Goal: Information Seeking & Learning: Understand process/instructions

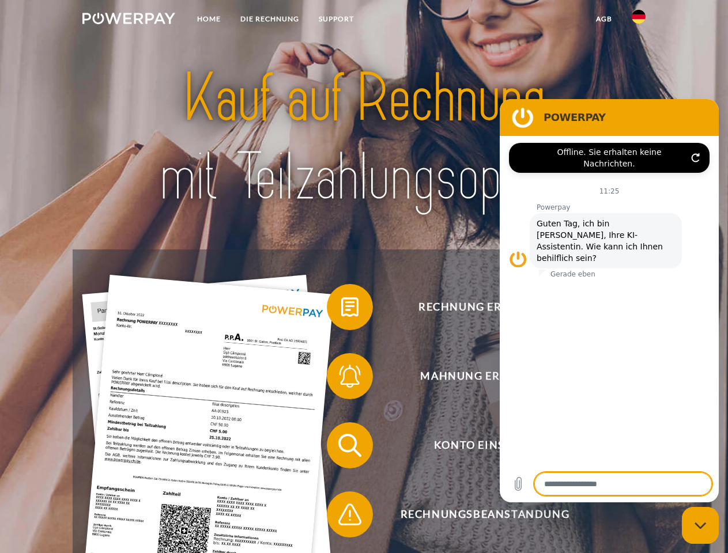
click at [128, 20] on img at bounding box center [128, 19] width 93 height 12
click at [638, 20] on img at bounding box center [638, 17] width 14 height 14
click at [603, 19] on link "agb" at bounding box center [604, 19] width 36 height 21
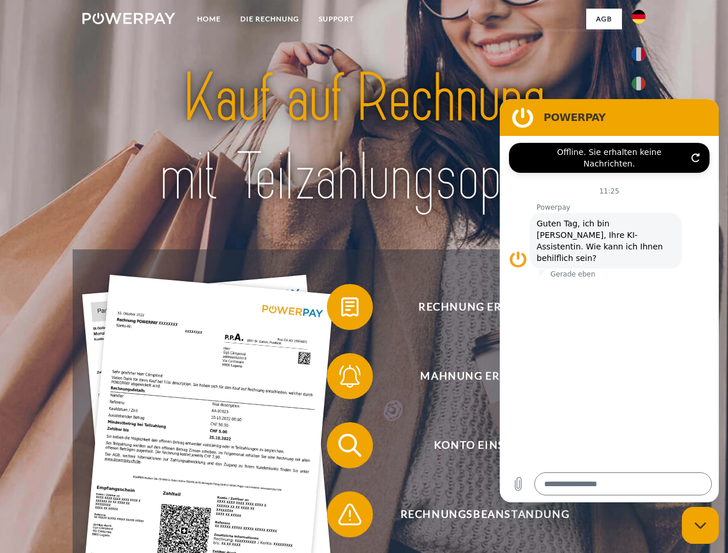
click at [341, 309] on span at bounding box center [333, 307] width 58 height 58
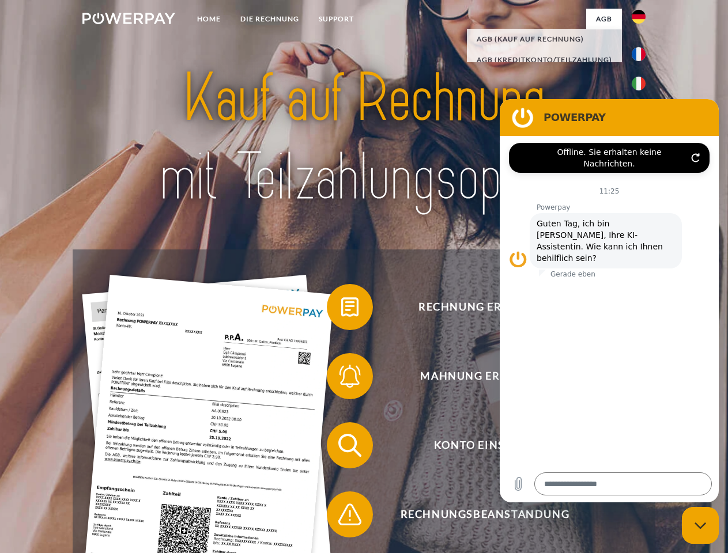
click at [341, 379] on span at bounding box center [333, 376] width 58 height 58
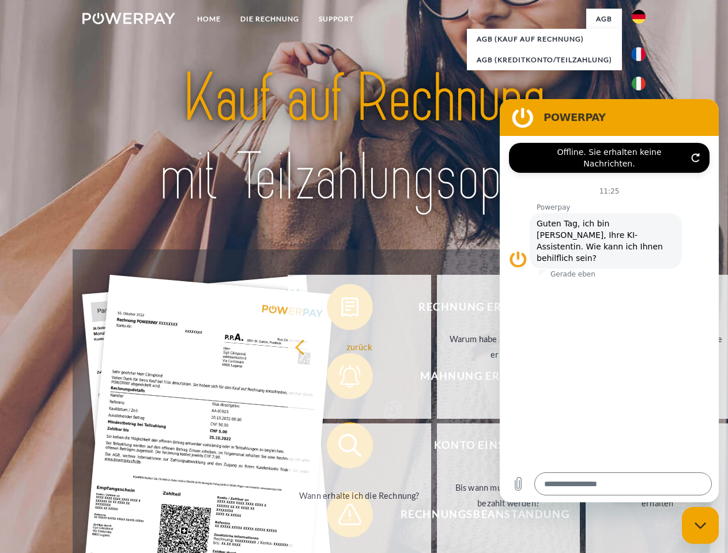
click at [437, 448] on link "Bis wann muss die Rechnung bezahlt werden?" at bounding box center [508, 495] width 143 height 144
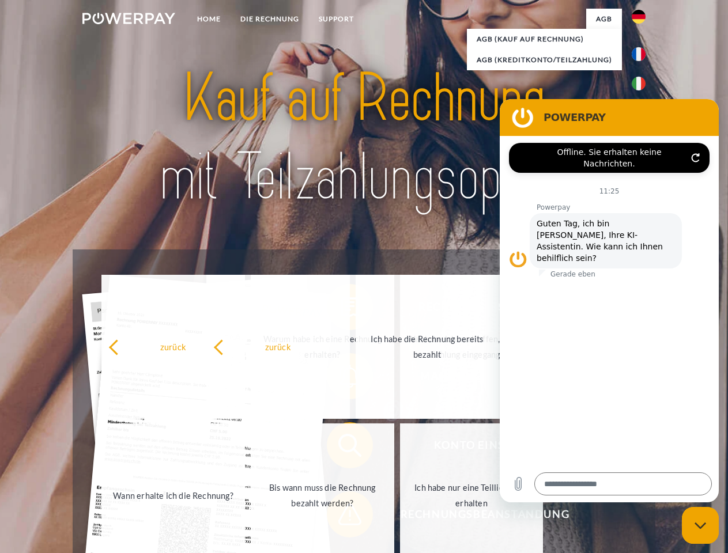
click at [341, 517] on span at bounding box center [333, 515] width 58 height 58
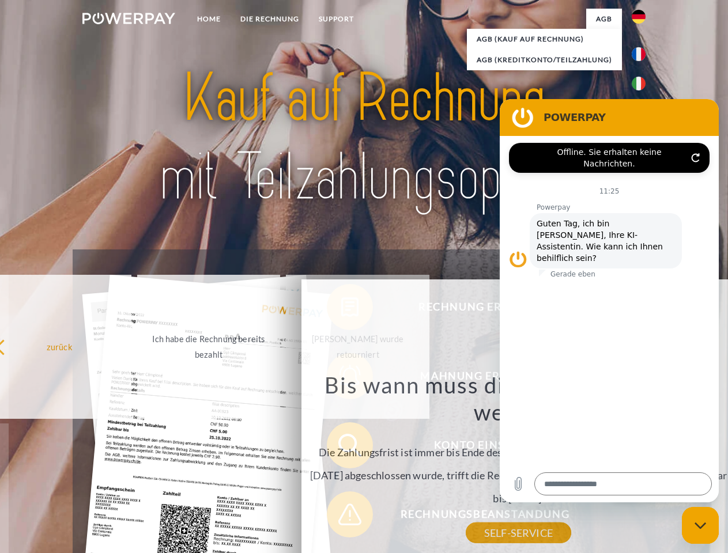
click at [700, 525] on icon "Messaging-Fenster schließen" at bounding box center [700, 525] width 12 height 7
type textarea "*"
